Goal: Find specific page/section: Find specific page/section

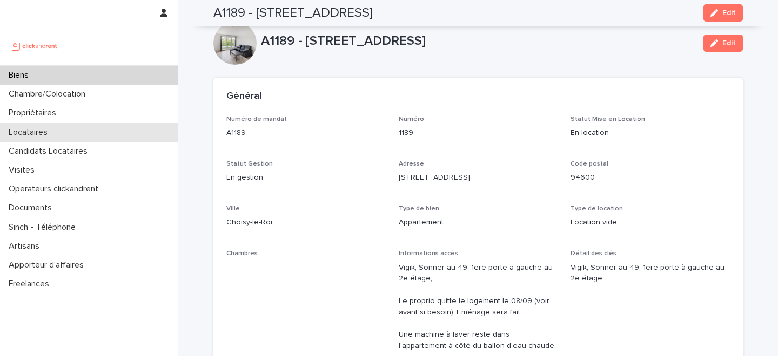
scroll to position [916, 0]
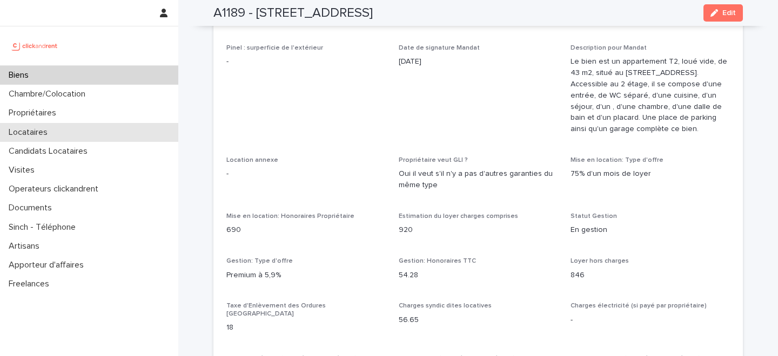
click at [83, 131] on div "Locataires" at bounding box center [89, 132] width 178 height 19
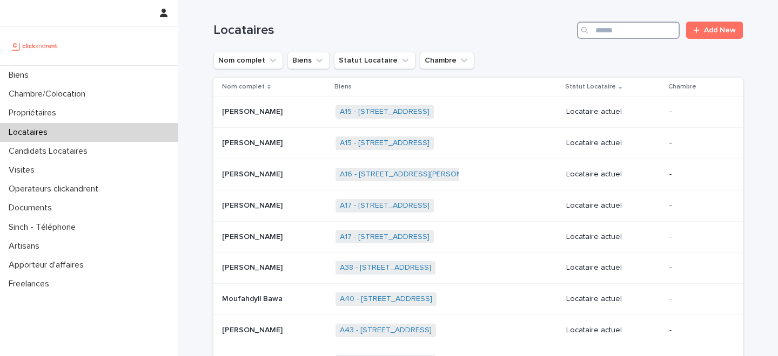
click at [643, 30] on input "Search" at bounding box center [628, 30] width 103 height 17
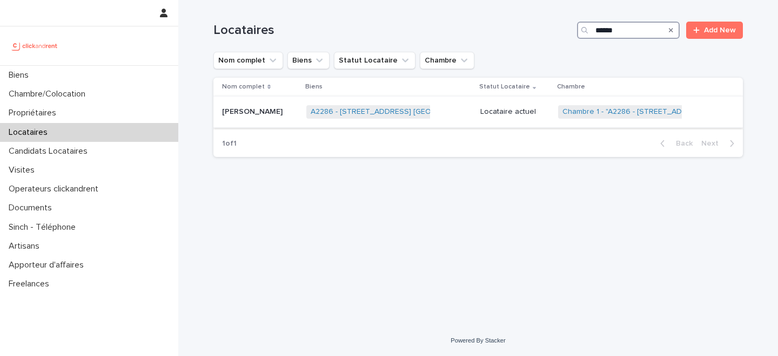
type input "******"
click at [264, 119] on div "[PERSON_NAME]" at bounding box center [260, 112] width 76 height 18
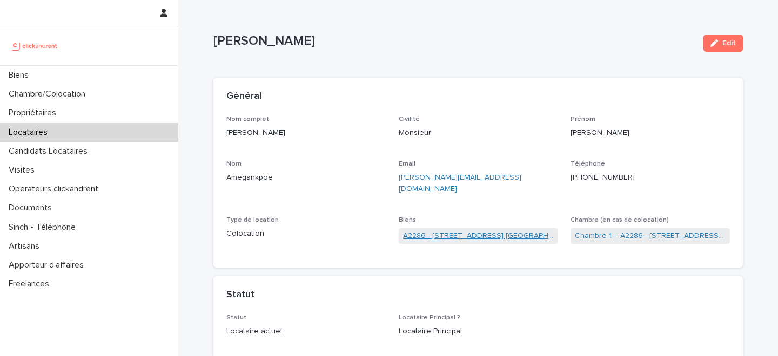
click at [470, 231] on link "A2286 - [STREET_ADDRESS] [GEOGRAPHIC_DATA], [GEOGRAPHIC_DATA] 93600" at bounding box center [478, 236] width 151 height 11
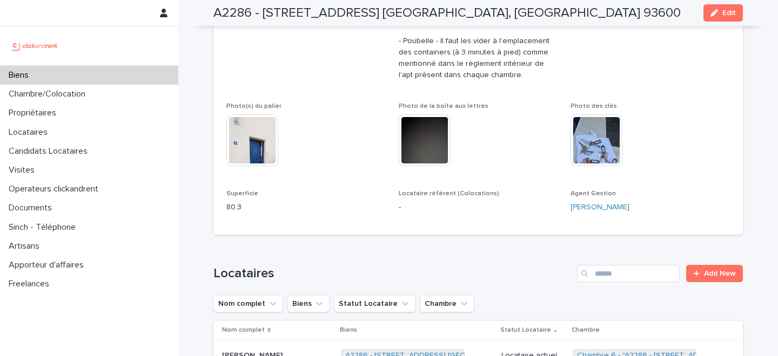
scroll to position [516, 0]
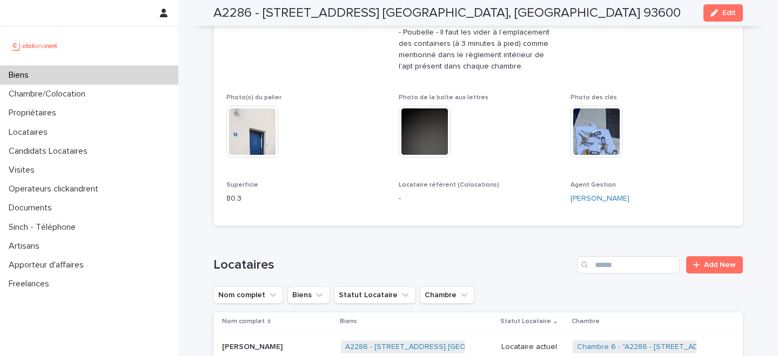
click at [91, 74] on div "Biens" at bounding box center [89, 75] width 178 height 19
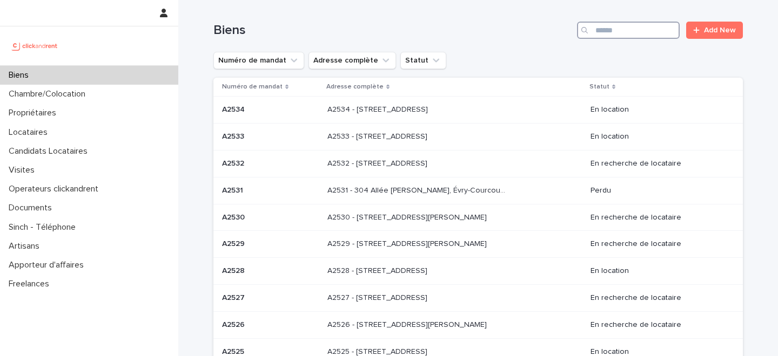
click at [636, 30] on input "Search" at bounding box center [628, 30] width 103 height 17
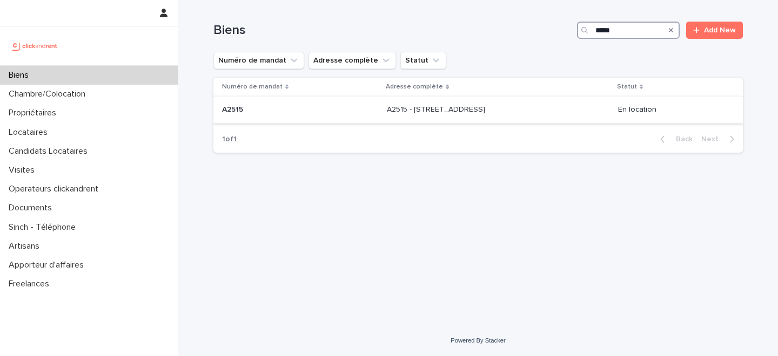
type input "*****"
click at [450, 108] on p "A2515 - [STREET_ADDRESS]" at bounding box center [437, 108] width 100 height 11
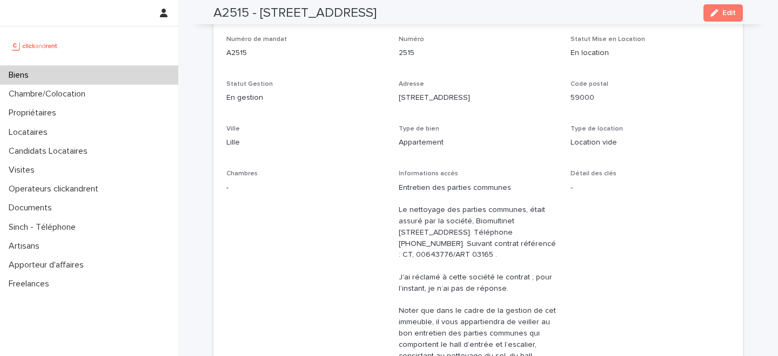
scroll to position [563, 0]
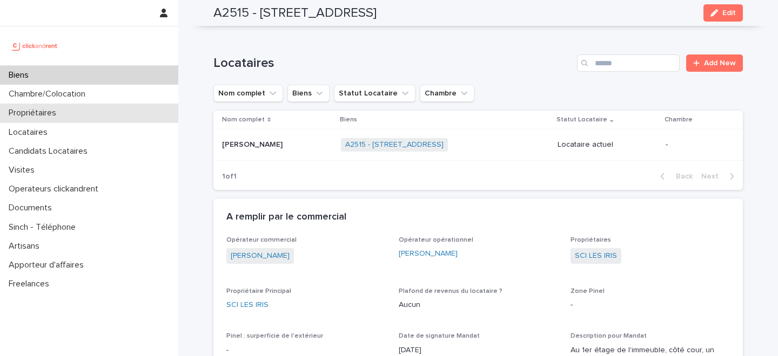
click at [68, 114] on div "Propriétaires" at bounding box center [89, 113] width 178 height 19
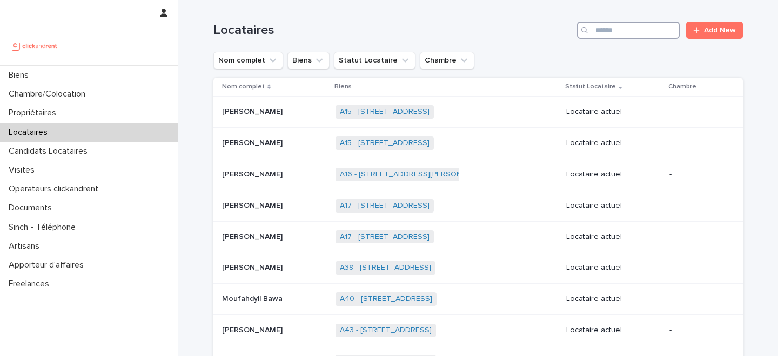
click at [617, 35] on input "Search" at bounding box center [628, 30] width 103 height 17
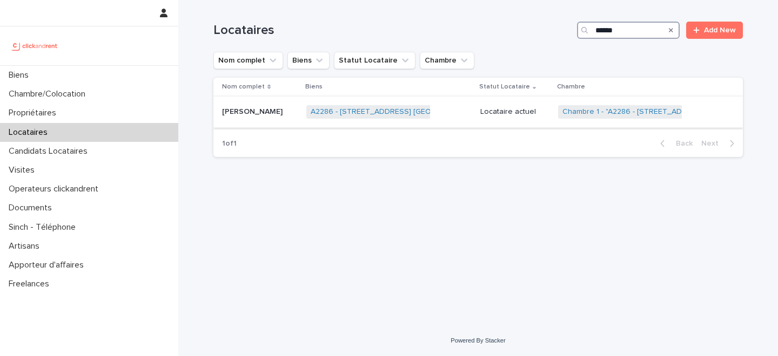
type input "******"
click at [289, 117] on p at bounding box center [260, 111] width 76 height 9
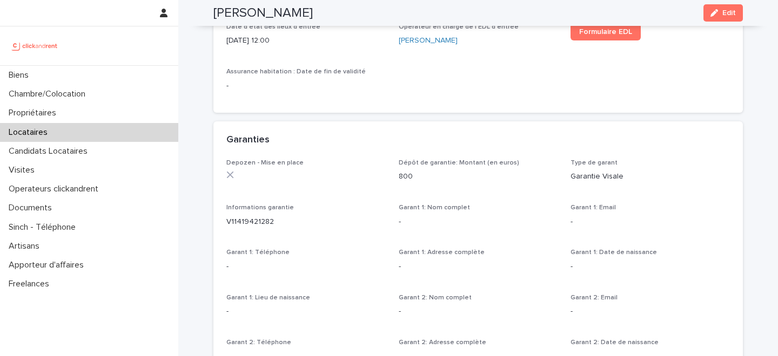
scroll to position [566, 0]
